Goal: Task Accomplishment & Management: Use online tool/utility

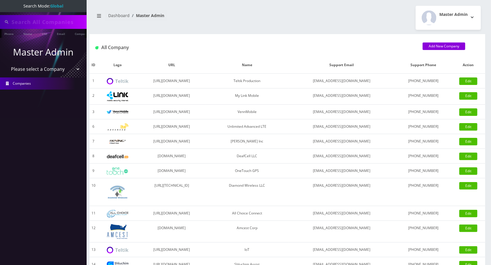
click at [60, 22] on input "text" at bounding box center [49, 21] width 74 height 11
type input "abe"
click at [29, 37] on link "Name" at bounding box center [27, 34] width 14 height 10
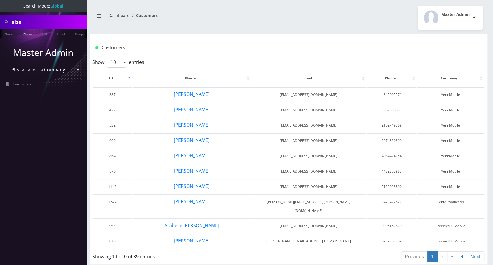
scroll to position [0, 3]
click at [48, 18] on input "abe" at bounding box center [49, 21] width 74 height 11
type input "[PERSON_NAME]"
click at [26, 33] on link "Name" at bounding box center [25, 34] width 14 height 10
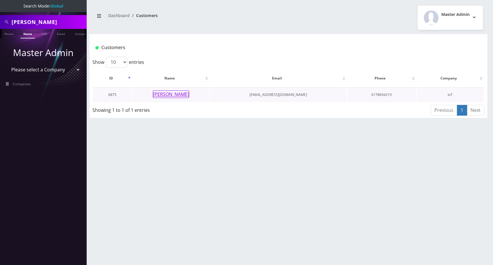
click at [177, 91] on button "Abe Zerou" at bounding box center [171, 94] width 36 height 8
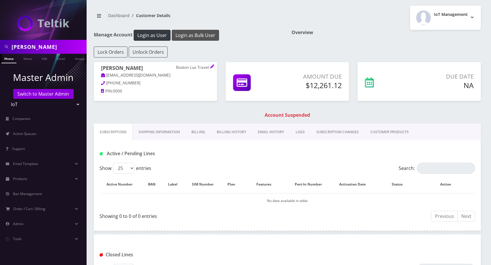
click at [192, 35] on button "Login as Bulk User" at bounding box center [195, 35] width 47 height 11
click at [196, 137] on link "Billing" at bounding box center [198, 131] width 25 height 17
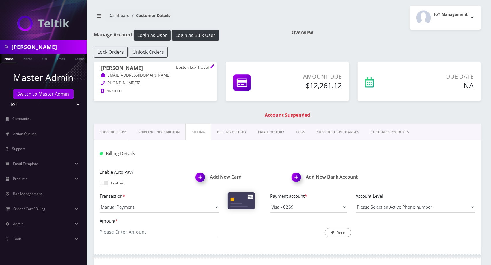
click at [115, 212] on div "Transaction * Manual Payment Custom Charge Manual Credit Custom Invoice Payment…" at bounding box center [287, 204] width 384 height 25
click at [115, 208] on select "Manual Payment Custom Charge Manual Credit Custom Invoice" at bounding box center [159, 206] width 119 height 11
select select "Manual Credit"
click at [100, 201] on select "Manual Payment Custom Charge Manual Credit Custom Invoice" at bounding box center [159, 206] width 119 height 11
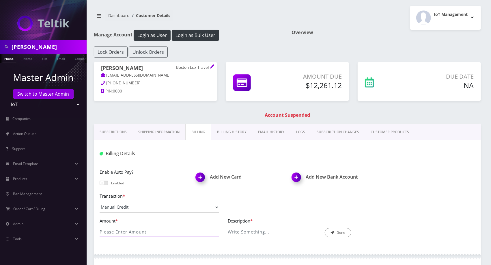
click at [120, 233] on input "Amount *" at bounding box center [159, 231] width 119 height 11
type input "12261.12"
click at [272, 232] on input "Description *" at bounding box center [260, 231] width 65 height 11
type input "Zero out account"
click at [331, 231] on icon "submit" at bounding box center [332, 232] width 3 height 3
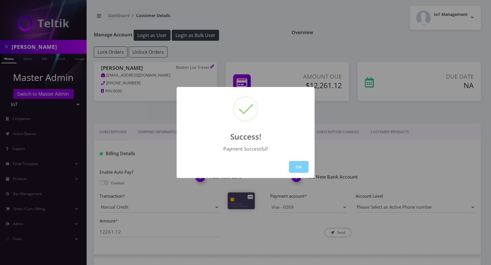
click at [267, 132] on div "Success!" at bounding box center [246, 134] width 138 height 14
click at [295, 162] on button "OK" at bounding box center [299, 167] width 20 height 12
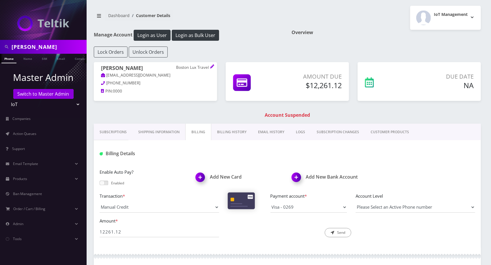
click at [262, 130] on link "EMAIL HISTORY" at bounding box center [271, 131] width 38 height 17
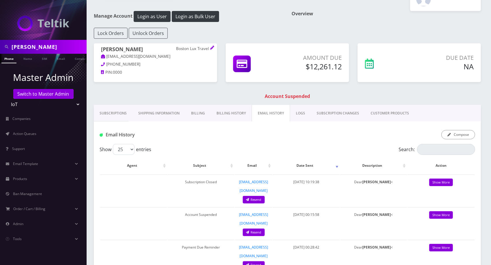
scroll to position [20, 0]
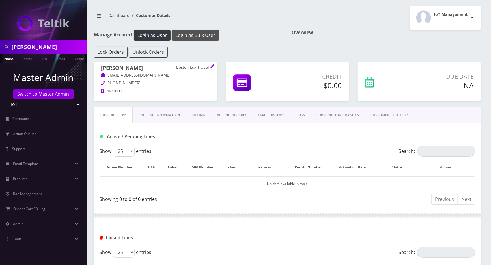
drag, startPoint x: 199, startPoint y: 38, endPoint x: 195, endPoint y: 37, distance: 4.7
click at [195, 37] on button "Login as Bulk User" at bounding box center [195, 35] width 47 height 11
